Goal: Transaction & Acquisition: Download file/media

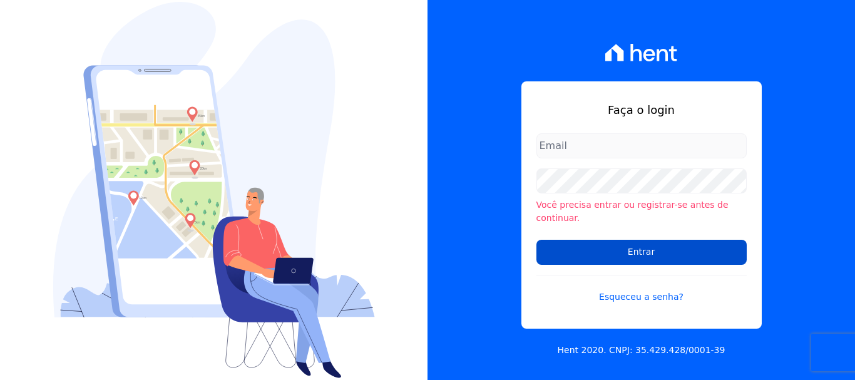
type input "[EMAIL_ADDRESS][DOMAIN_NAME]"
click at [640, 247] on input "Entrar" at bounding box center [641, 252] width 210 height 25
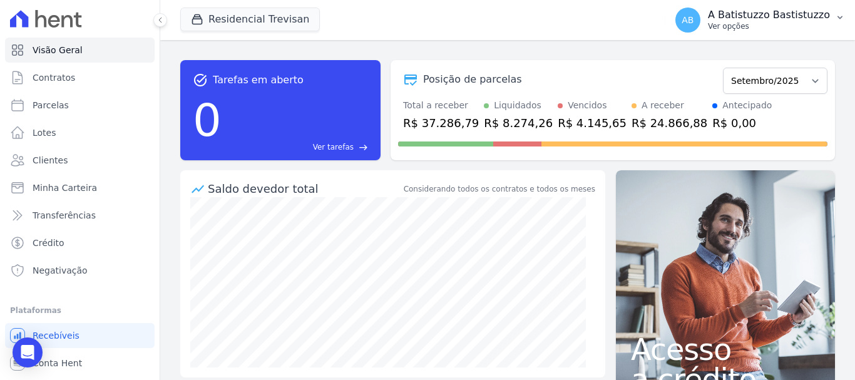
click at [693, 16] on span "AB" at bounding box center [688, 20] width 12 height 9
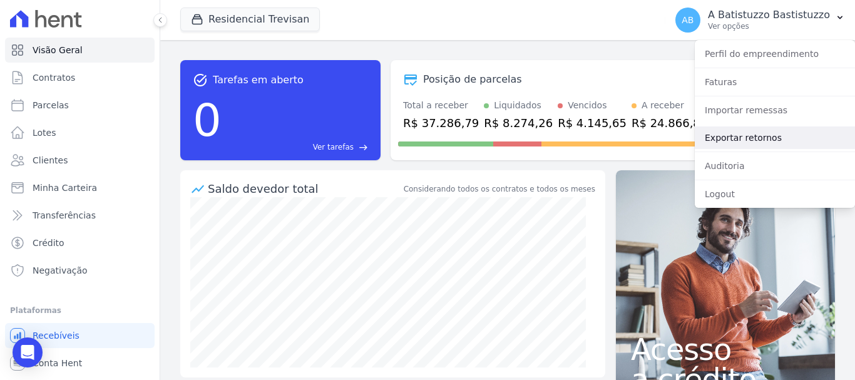
click at [717, 140] on link "Exportar retornos" at bounding box center [775, 137] width 160 height 23
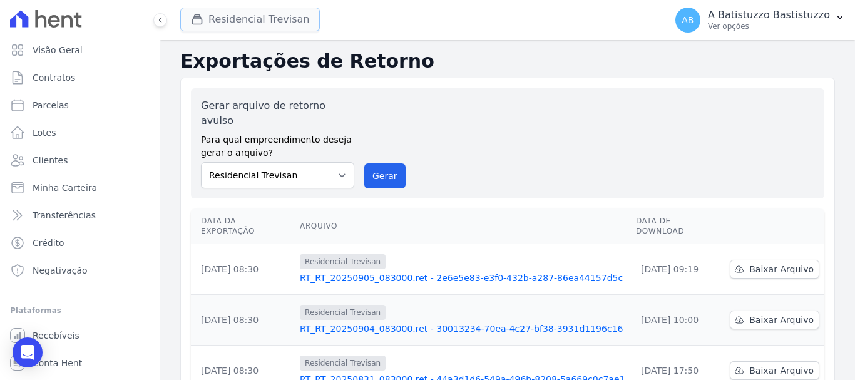
click at [239, 17] on button "Residencial Trevisan" at bounding box center [250, 20] width 140 height 24
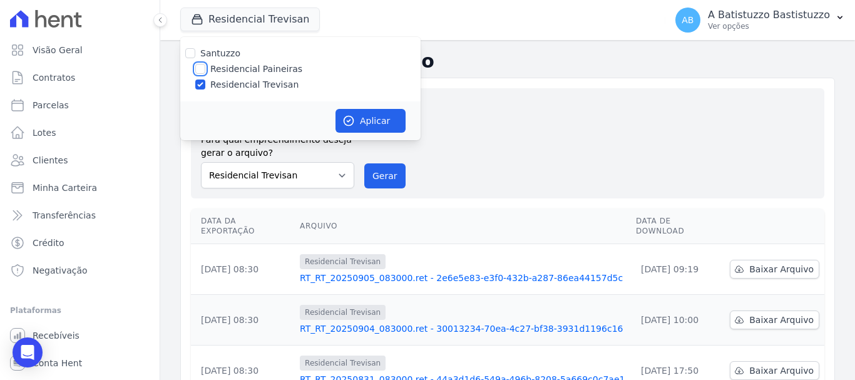
click at [196, 67] on input "Residencial Paineiras" at bounding box center [200, 69] width 10 height 10
checkbox input "true"
click at [198, 84] on input "Residencial Trevisan" at bounding box center [200, 84] width 10 height 10
checkbox input "false"
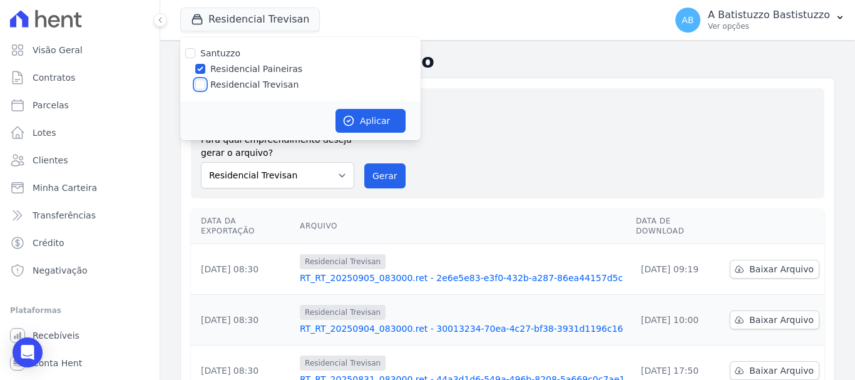
checkbox input "false"
click at [374, 120] on button "Aplicar" at bounding box center [370, 121] width 70 height 24
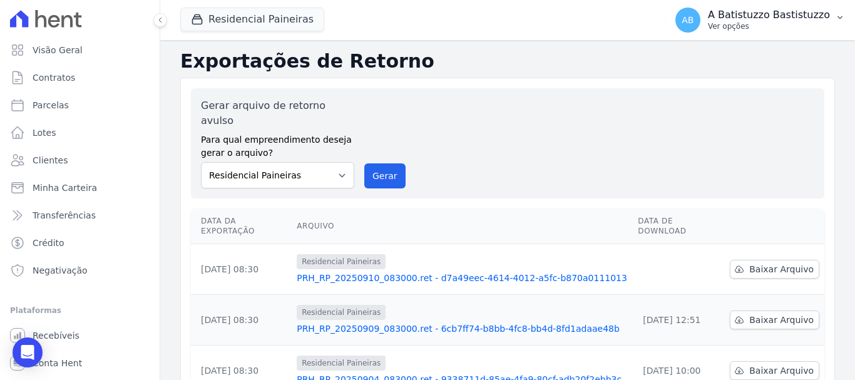
click at [693, 16] on span "AB" at bounding box center [688, 20] width 12 height 9
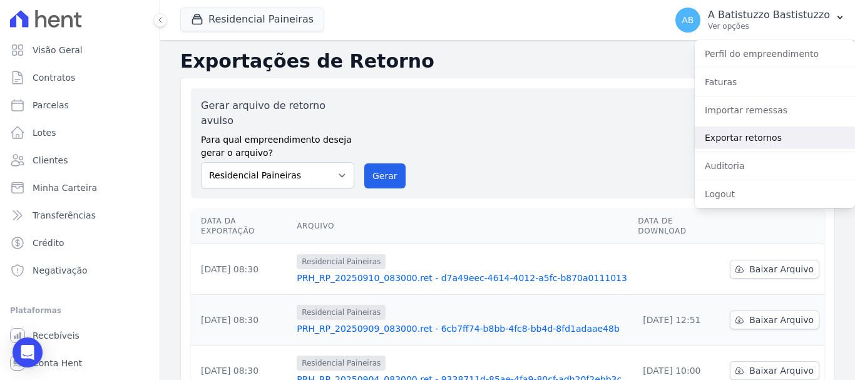
click at [720, 140] on link "Exportar retornos" at bounding box center [775, 137] width 160 height 23
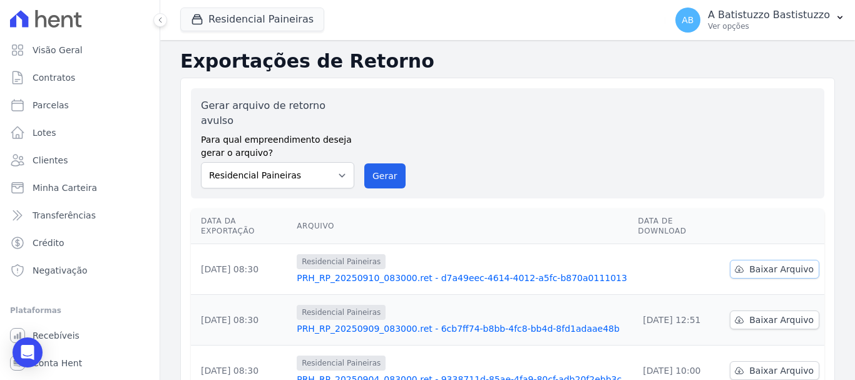
click at [779, 263] on span "Baixar Arquivo" at bounding box center [781, 269] width 64 height 13
click at [354, 272] on link "PRH_RP_20250910_083000.ret - d7a49eec-4614-4012-a5fc-b870a0111013" at bounding box center [462, 278] width 331 height 13
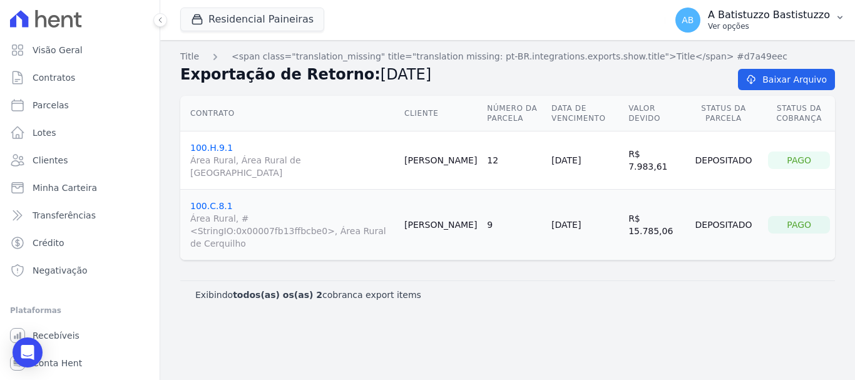
click at [693, 19] on span "AB" at bounding box center [688, 20] width 12 height 9
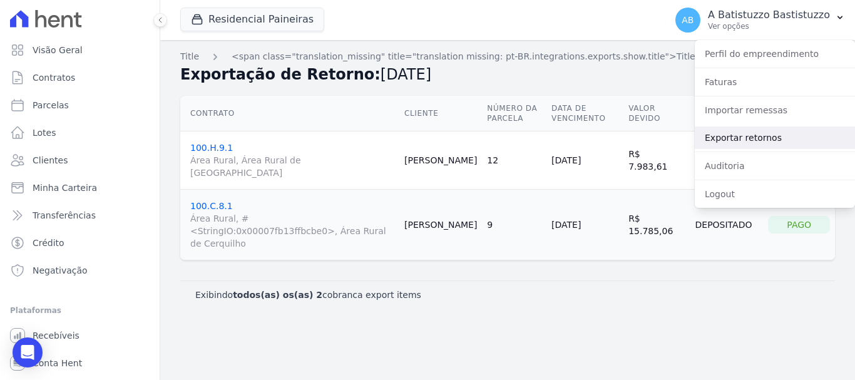
click at [716, 133] on link "Exportar retornos" at bounding box center [775, 137] width 160 height 23
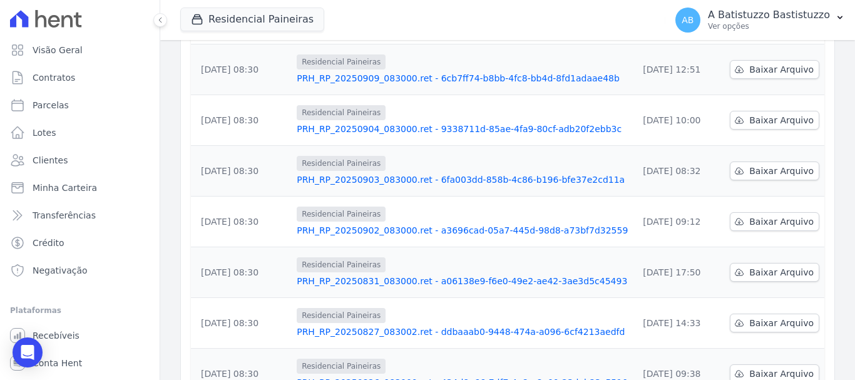
scroll to position [125, 0]
